Goal: Navigation & Orientation: Go to known website

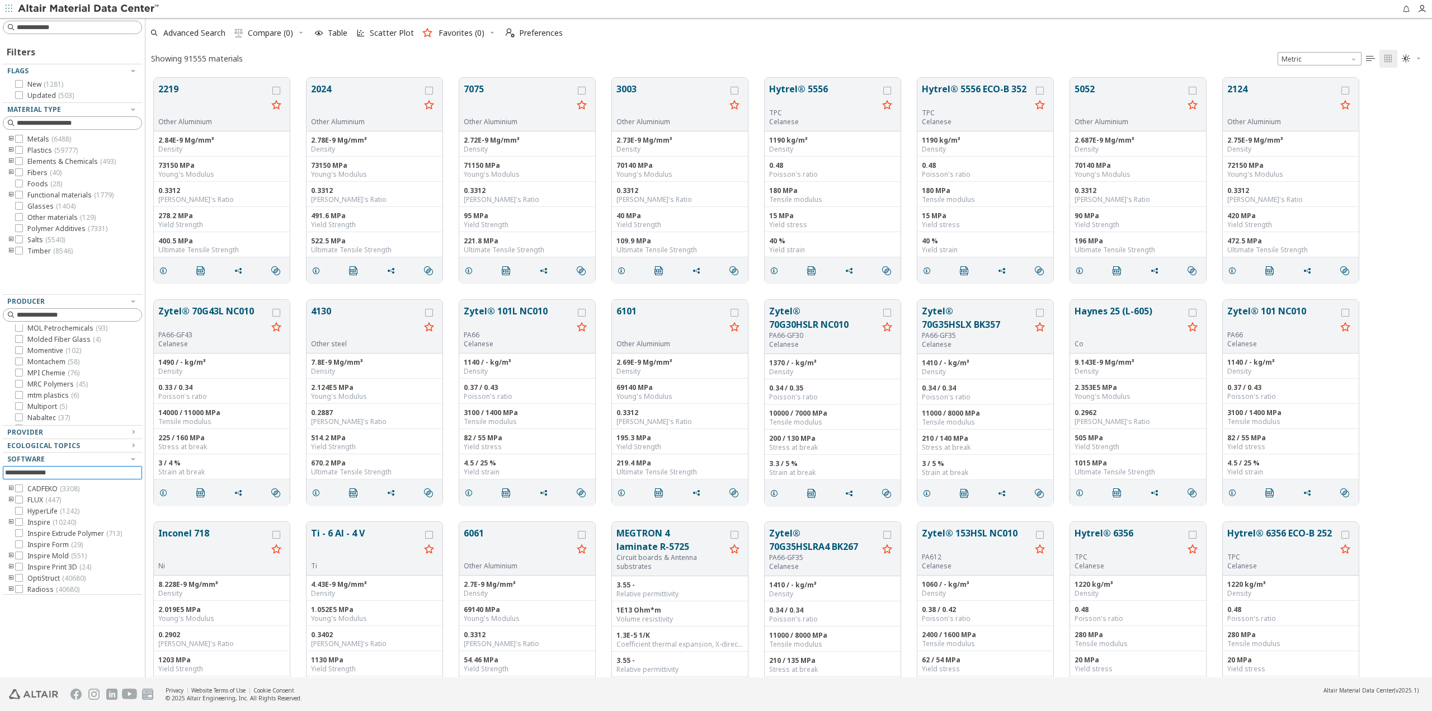
click at [140, 512] on div at bounding box center [142, 347] width 6 height 659
click at [8, 172] on icon "toogle group" at bounding box center [11, 172] width 8 height 9
click at [9, 154] on icon "toogle group" at bounding box center [11, 150] width 8 height 9
click at [27, 161] on icon "toogle group" at bounding box center [28, 161] width 8 height 9
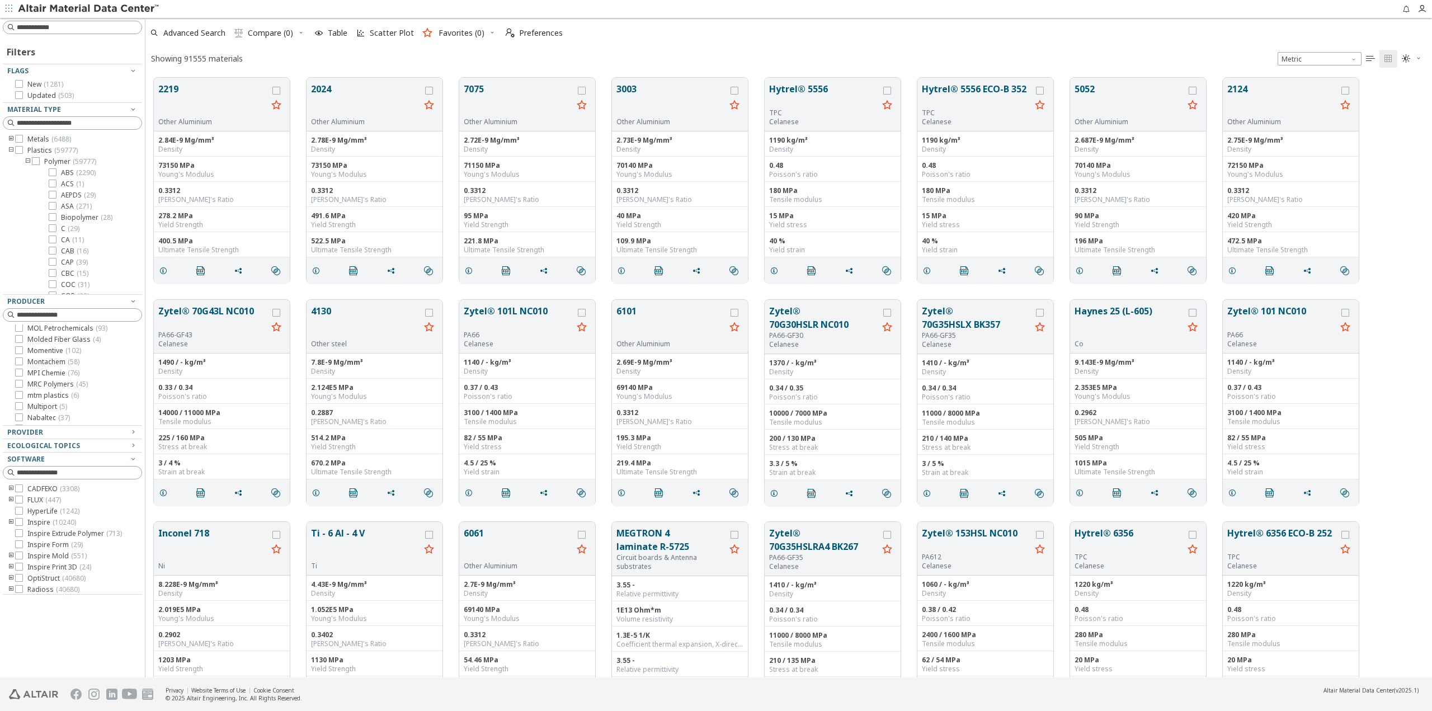
click at [27, 161] on icon "toogle group" at bounding box center [28, 161] width 8 height 9
click at [9, 150] on icon "toogle group" at bounding box center [11, 150] width 8 height 9
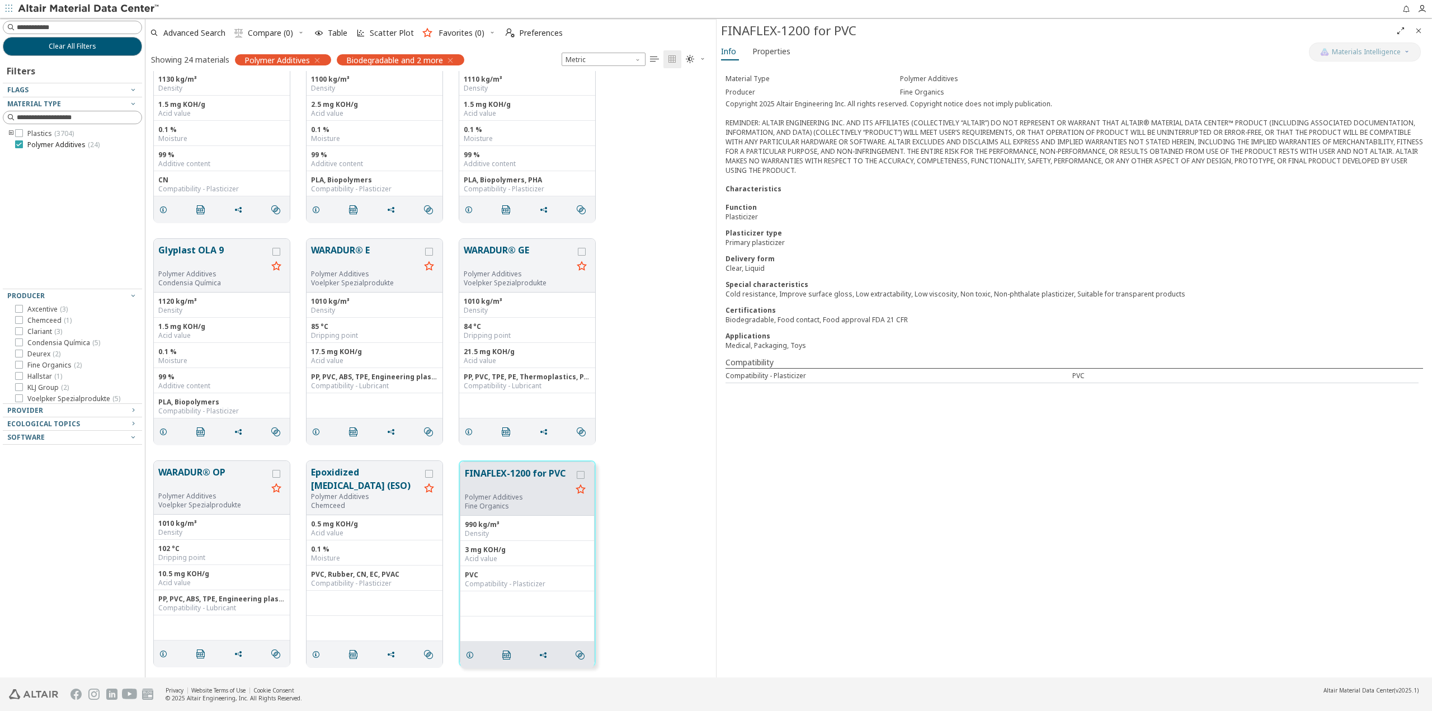
click at [20, 140] on icon at bounding box center [19, 144] width 8 height 8
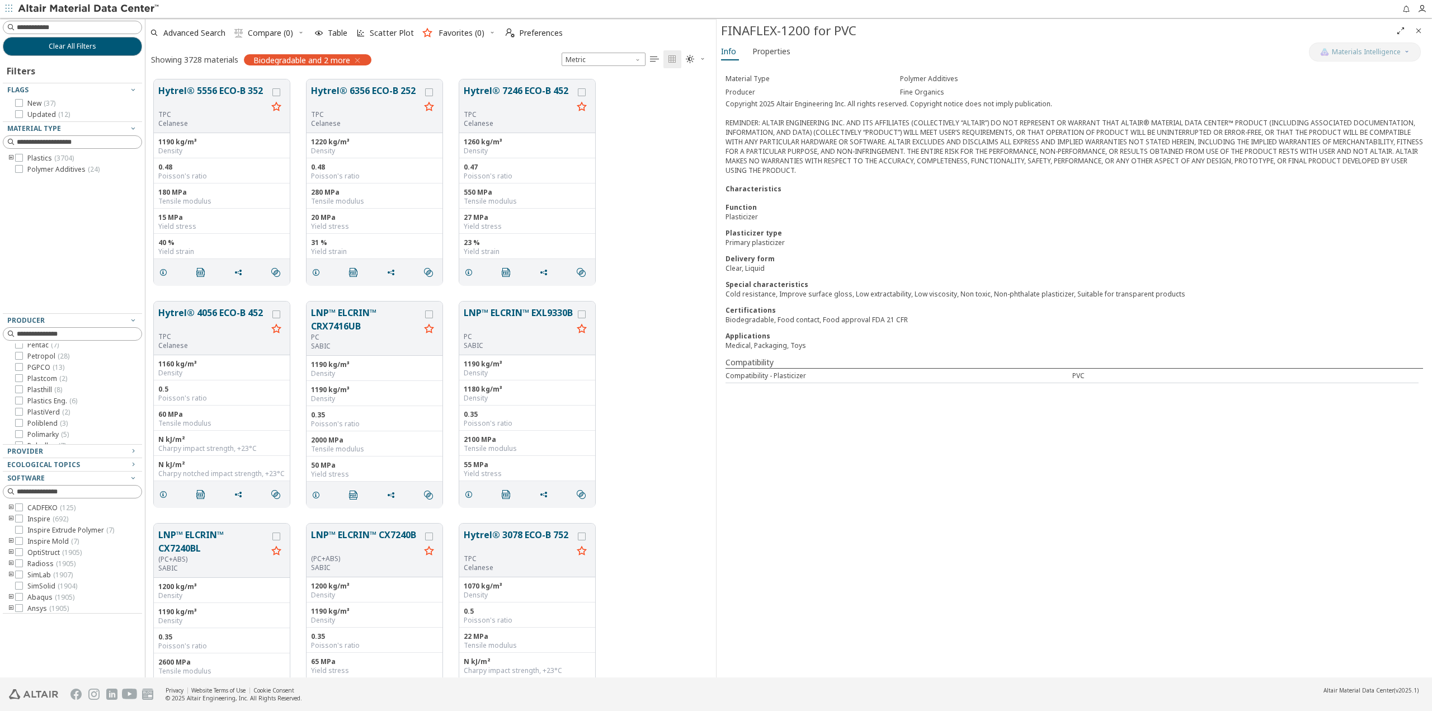
scroll to position [1572, 0]
click at [297, 61] on span "Biodegradable and 2 more" at bounding box center [301, 60] width 97 height 10
click at [359, 58] on icon "button" at bounding box center [357, 60] width 9 height 9
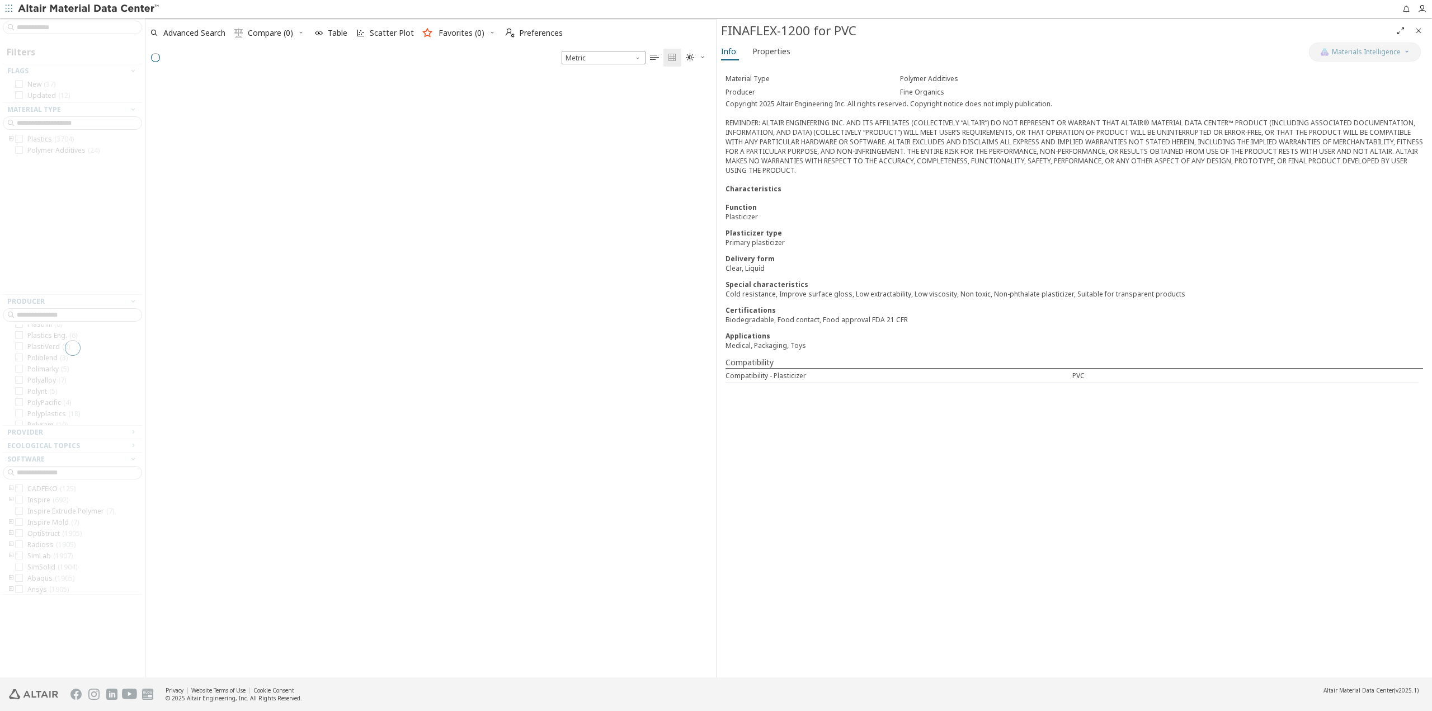
scroll to position [601, 561]
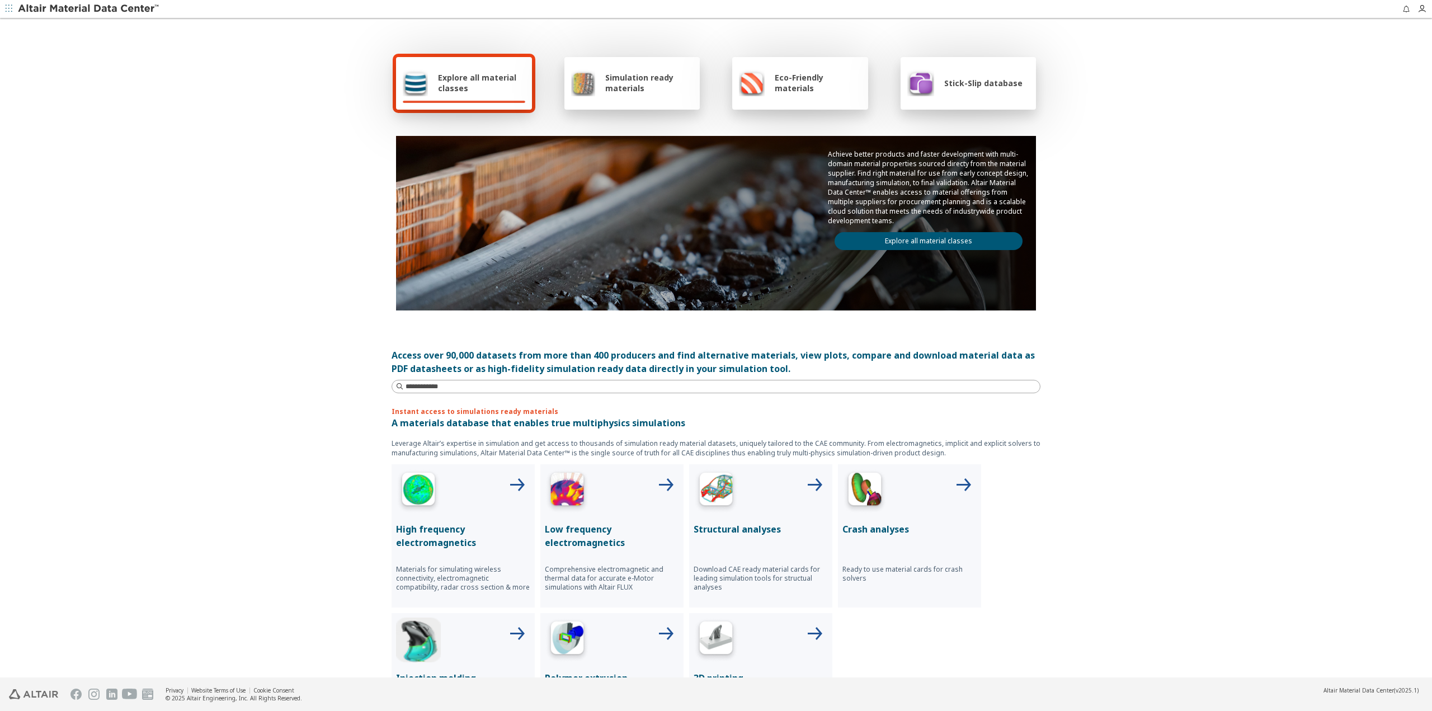
click at [956, 86] on span "Stick-Slip database" at bounding box center [983, 83] width 78 height 11
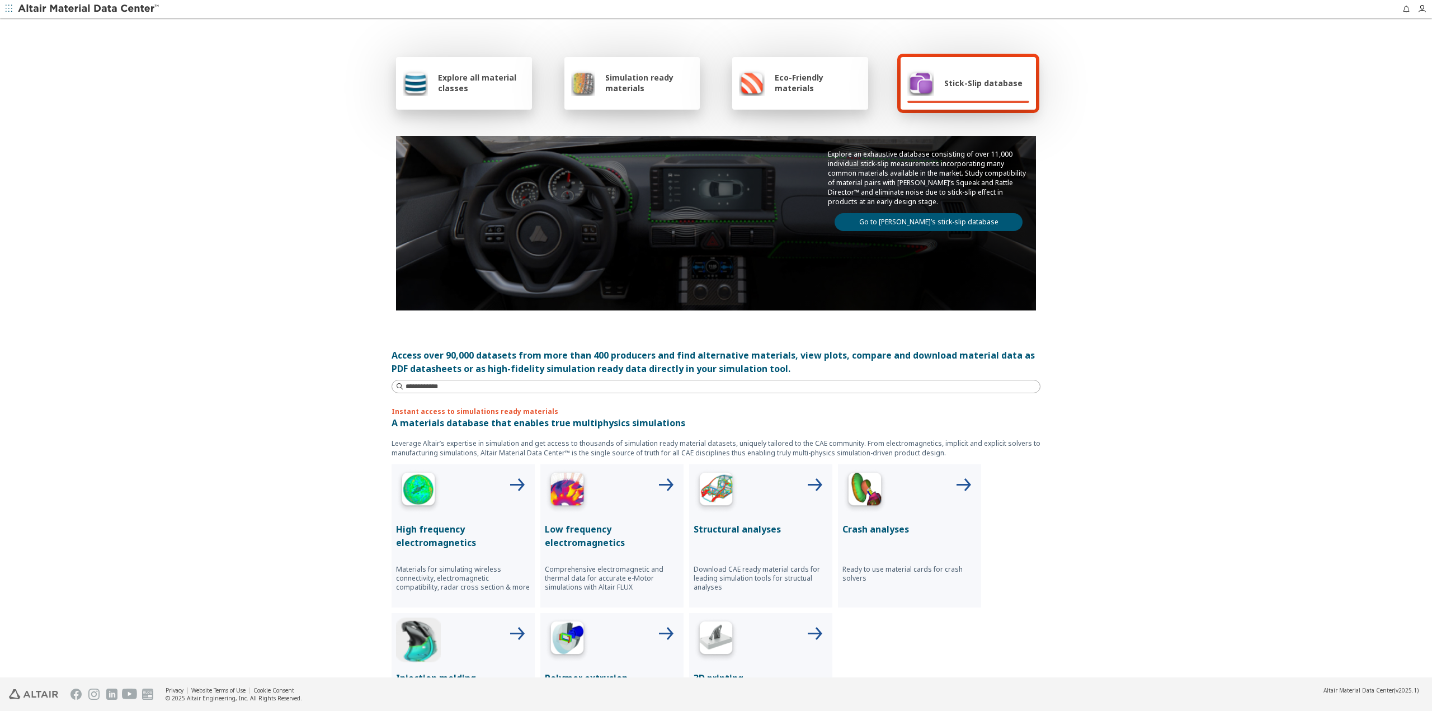
click at [906, 218] on link "Go to Altair’s stick-slip database" at bounding box center [928, 222] width 188 height 18
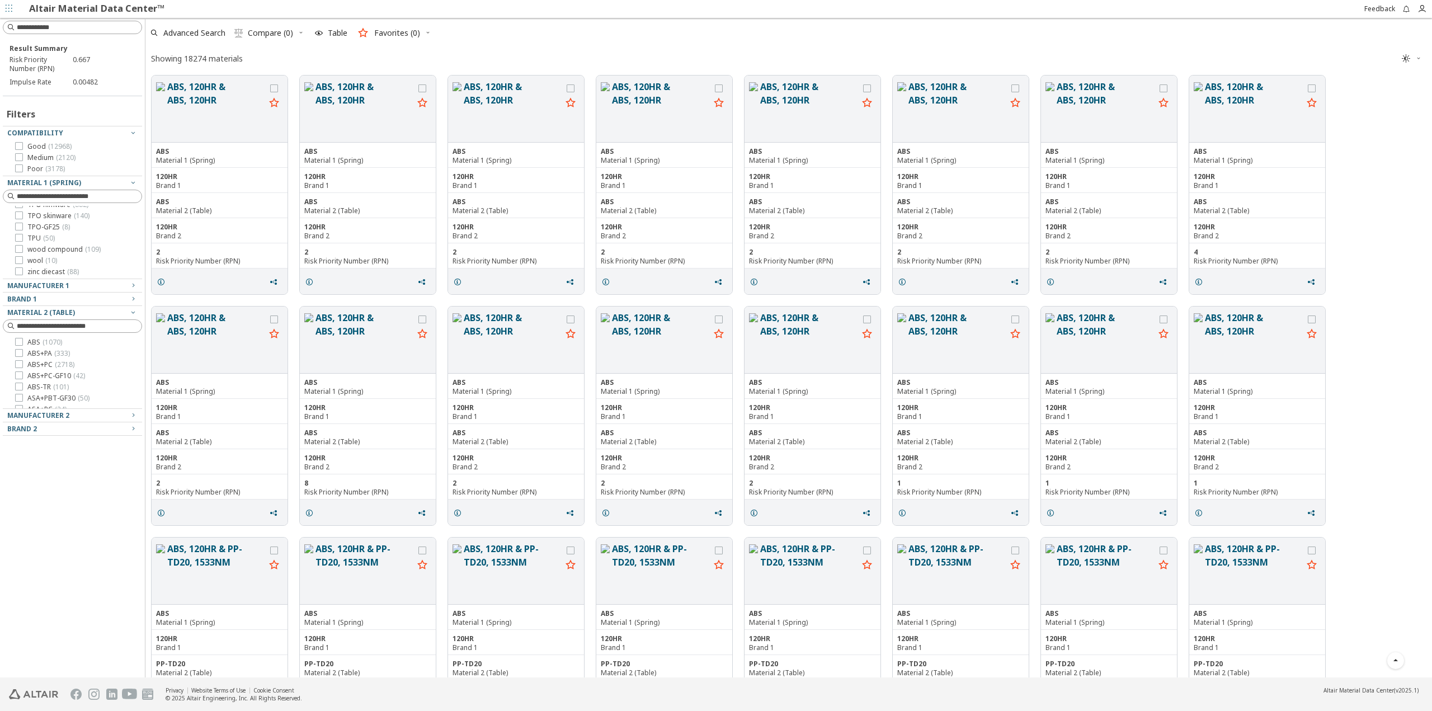
scroll to position [224, 0]
